Goal: Find specific page/section: Find specific page/section

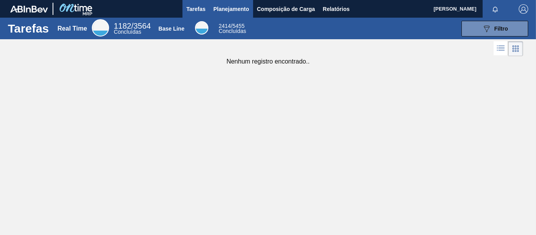
click at [224, 9] on span "Planejamento" at bounding box center [231, 8] width 36 height 9
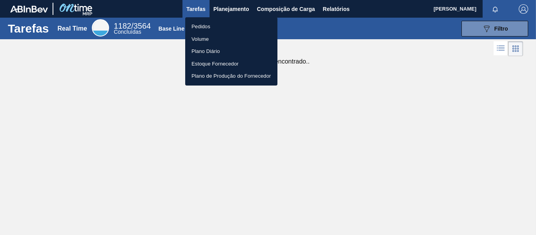
click at [201, 26] on li "Pedidos" at bounding box center [231, 26] width 92 height 13
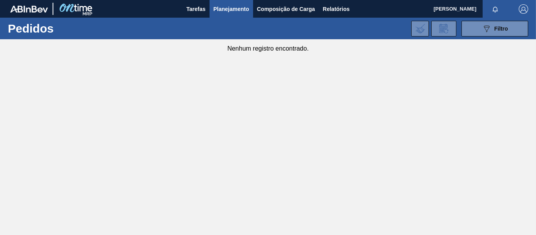
click at [226, 10] on span "Planejamento" at bounding box center [231, 8] width 36 height 9
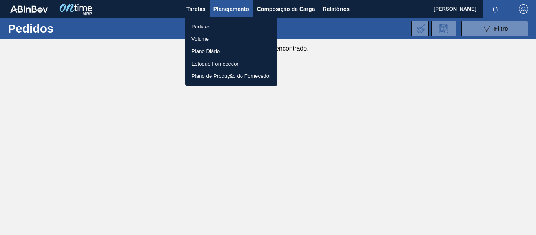
click at [202, 39] on li "Volume" at bounding box center [231, 39] width 92 height 13
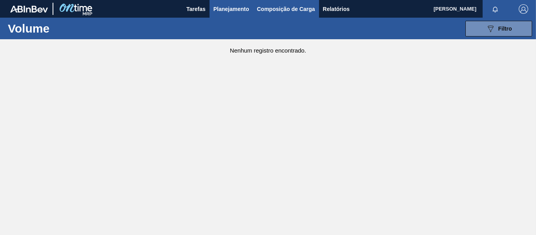
click at [284, 7] on span "Composição de Carga" at bounding box center [286, 8] width 58 height 9
